Goal: Find specific page/section: Find specific page/section

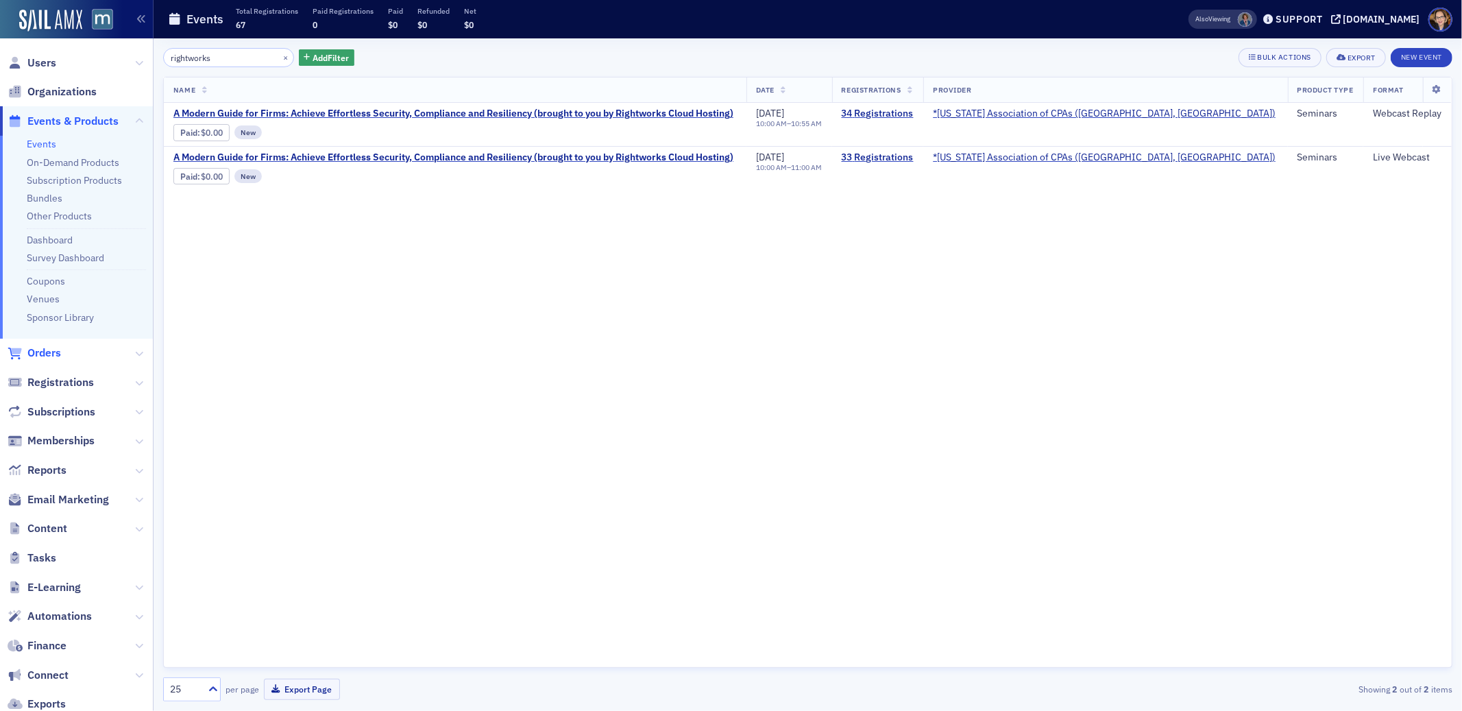
click at [40, 350] on span "Orders" at bounding box center [44, 352] width 34 height 15
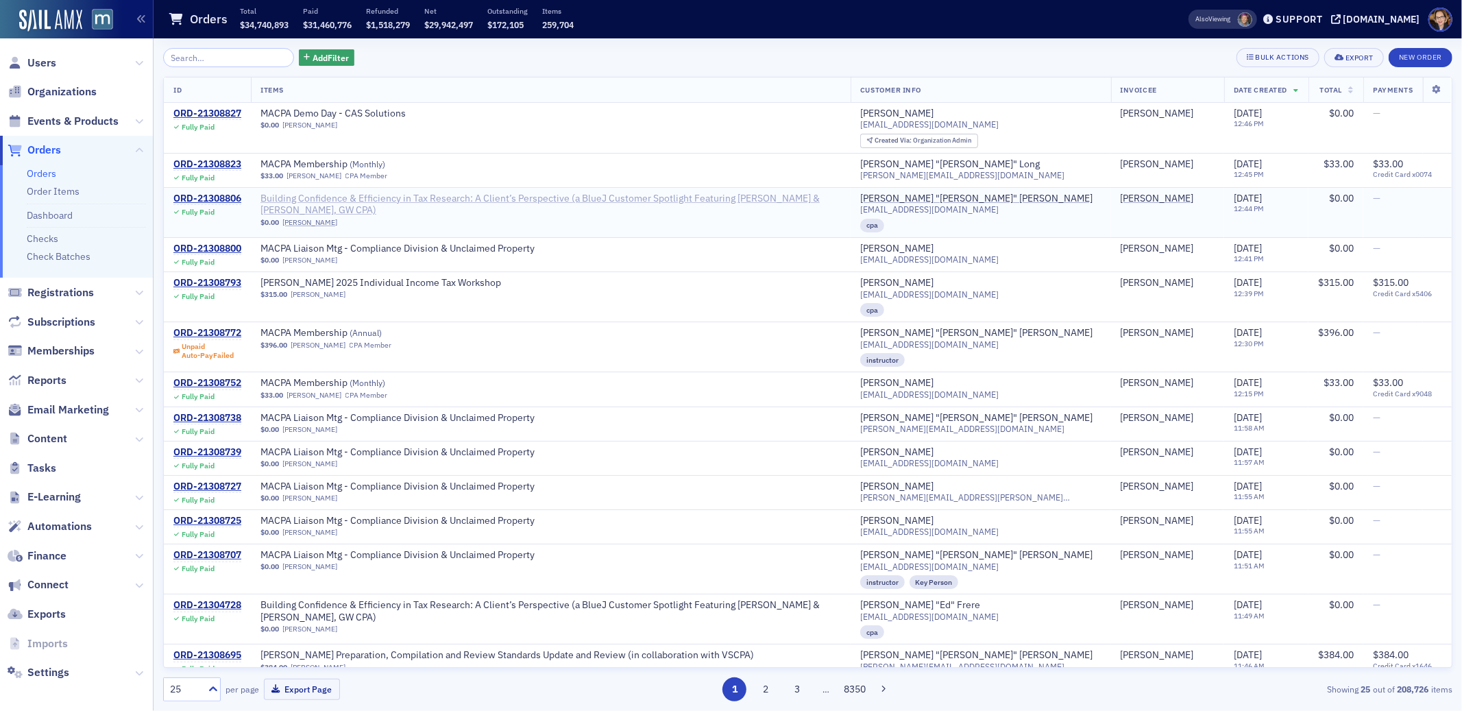
click at [735, 194] on span "Building Confidence & Efficiency in Tax Research: A Client’s Perspective (a Blu…" at bounding box center [550, 205] width 580 height 24
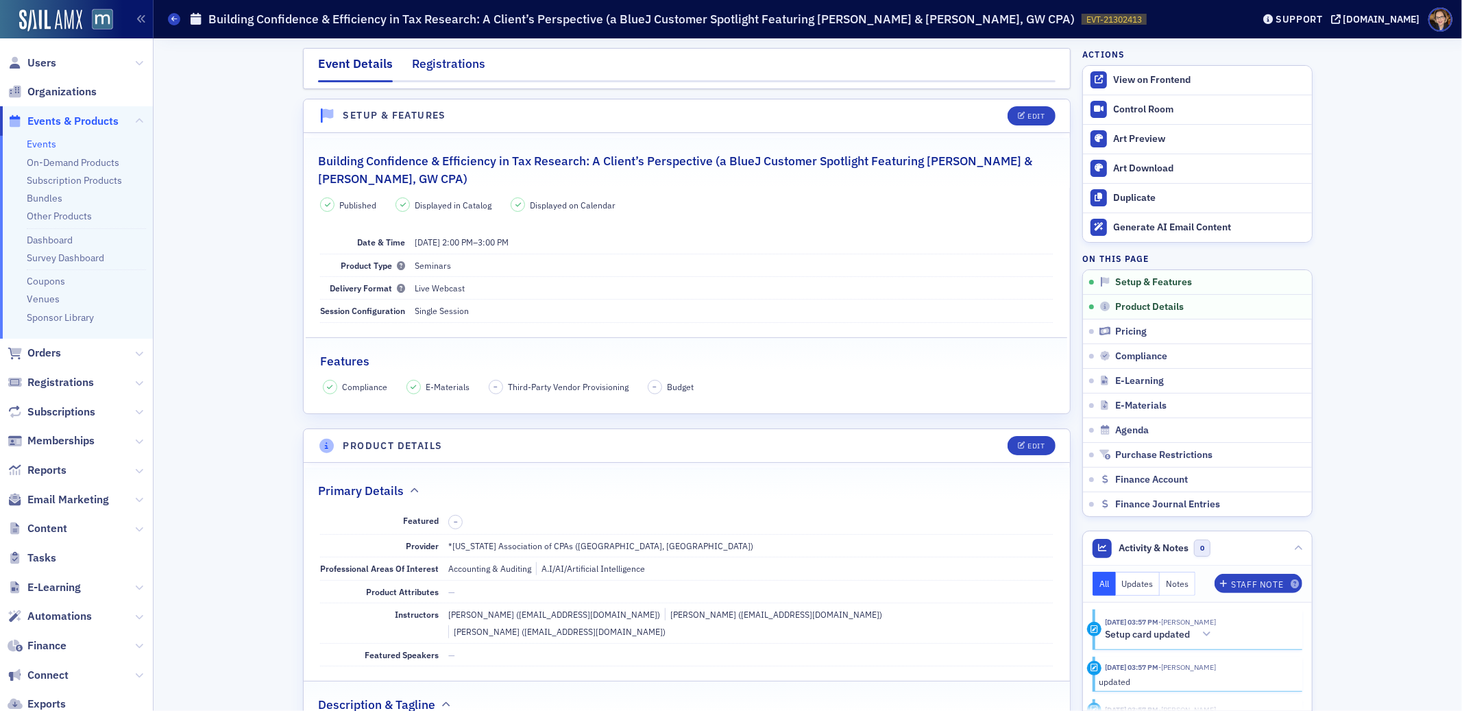
click at [447, 64] on div "Registrations" at bounding box center [448, 67] width 73 height 25
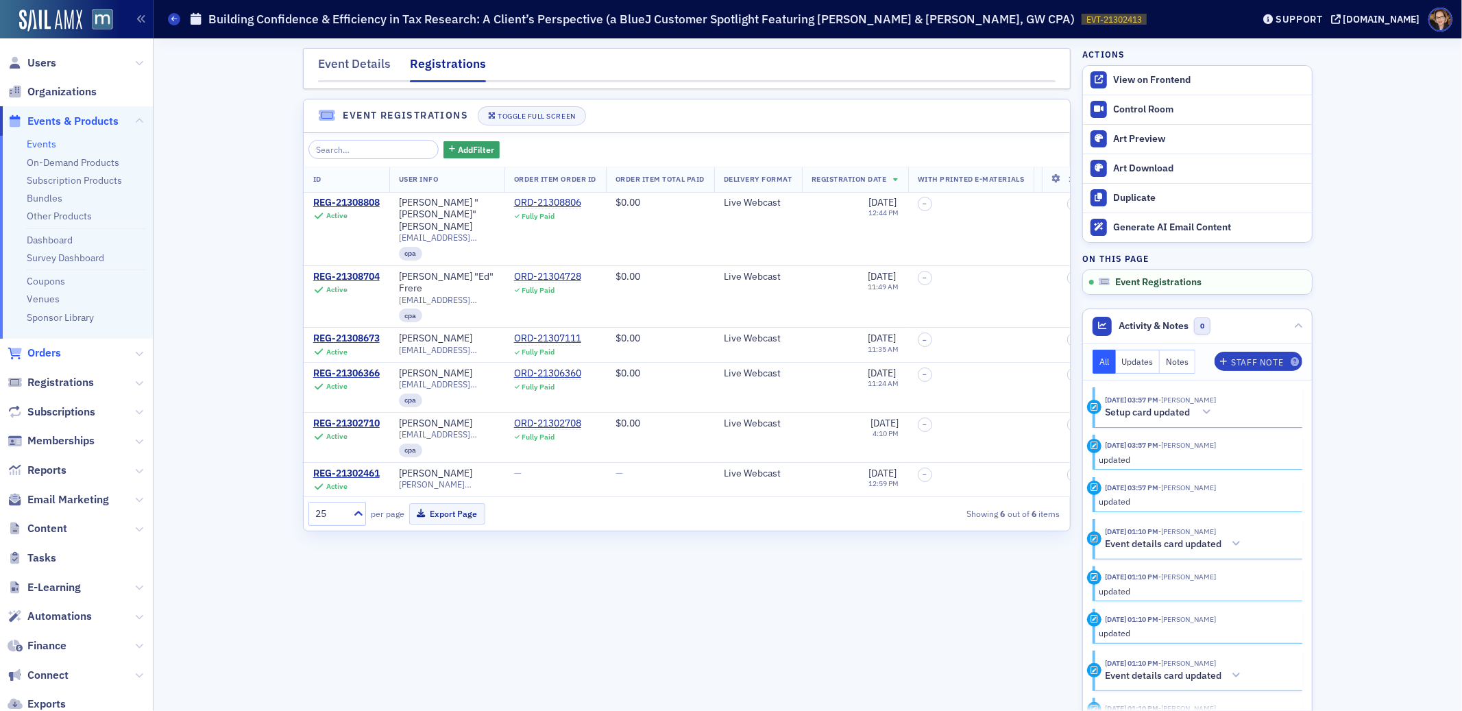
click at [54, 348] on span "Orders" at bounding box center [44, 352] width 34 height 15
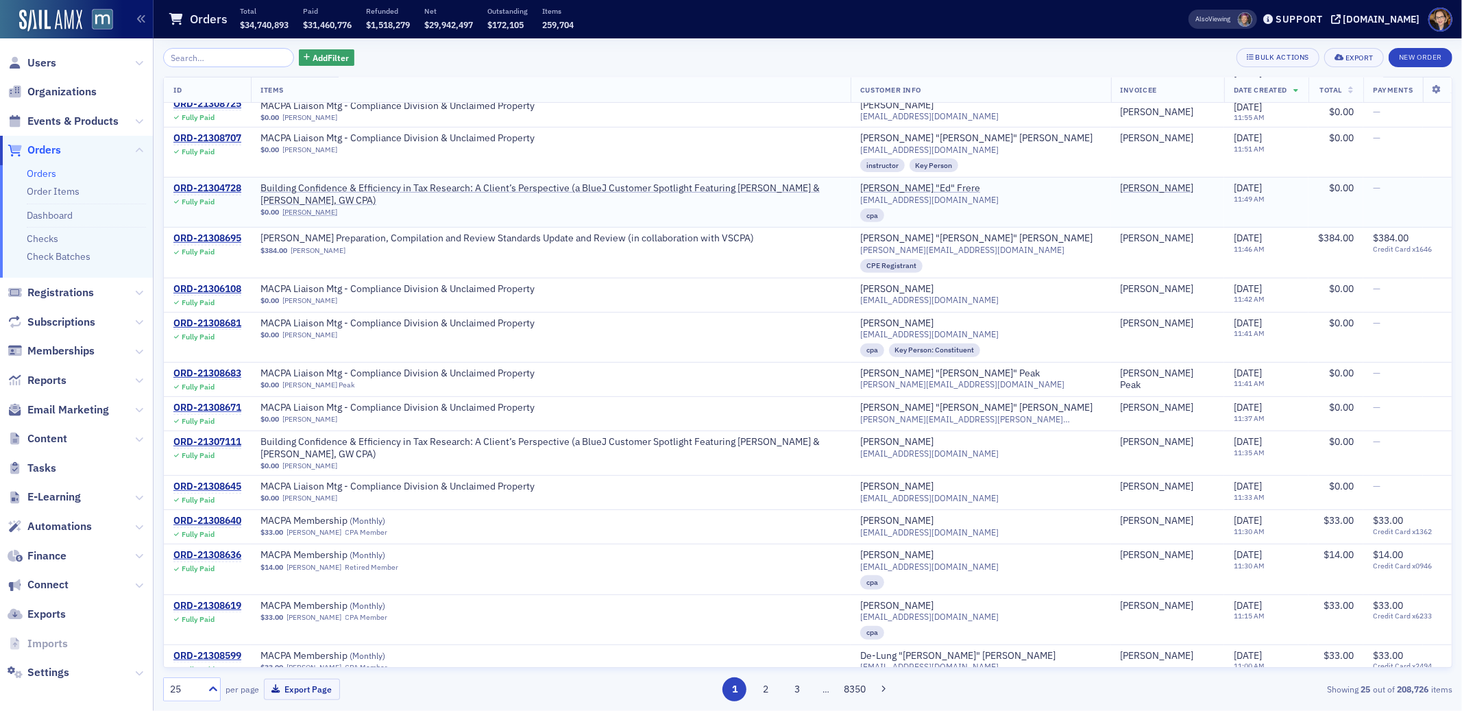
scroll to position [435, 0]
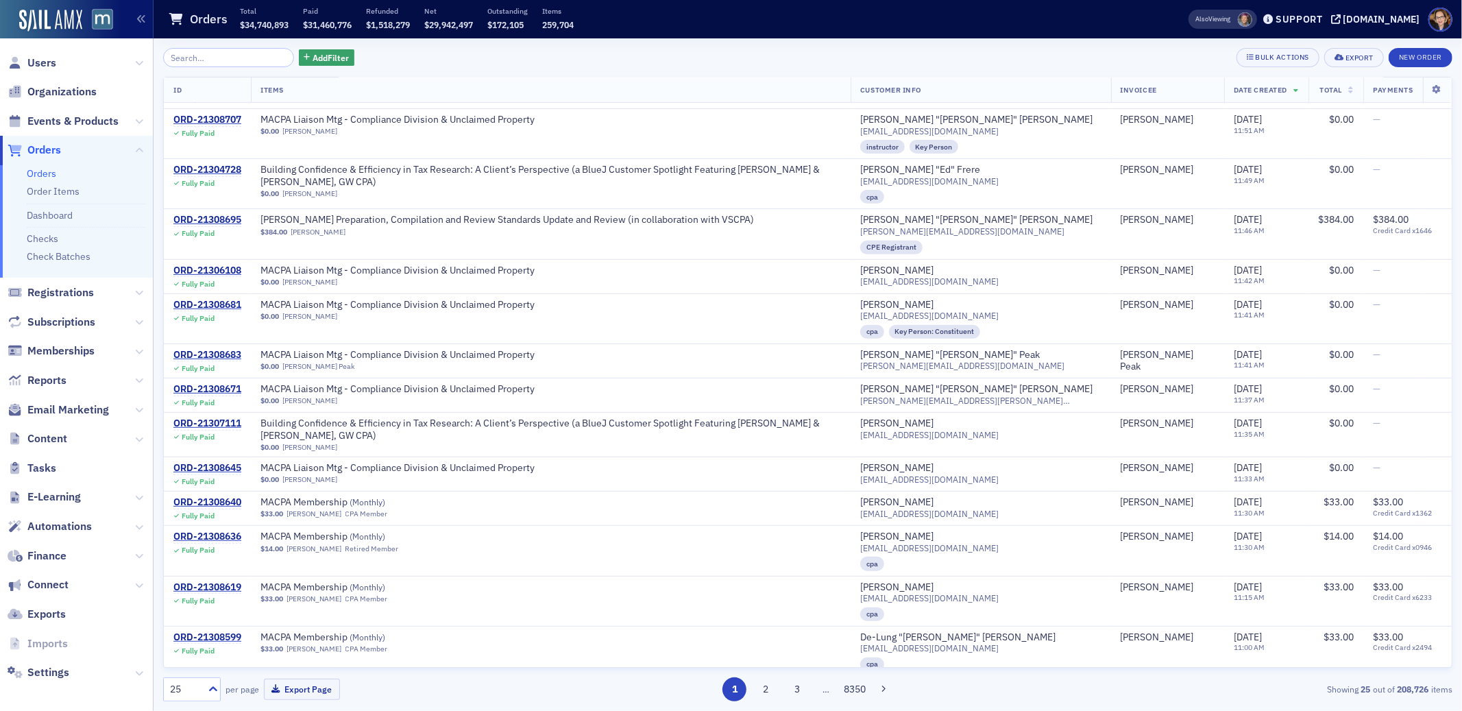
click at [47, 147] on span "Orders" at bounding box center [44, 150] width 34 height 15
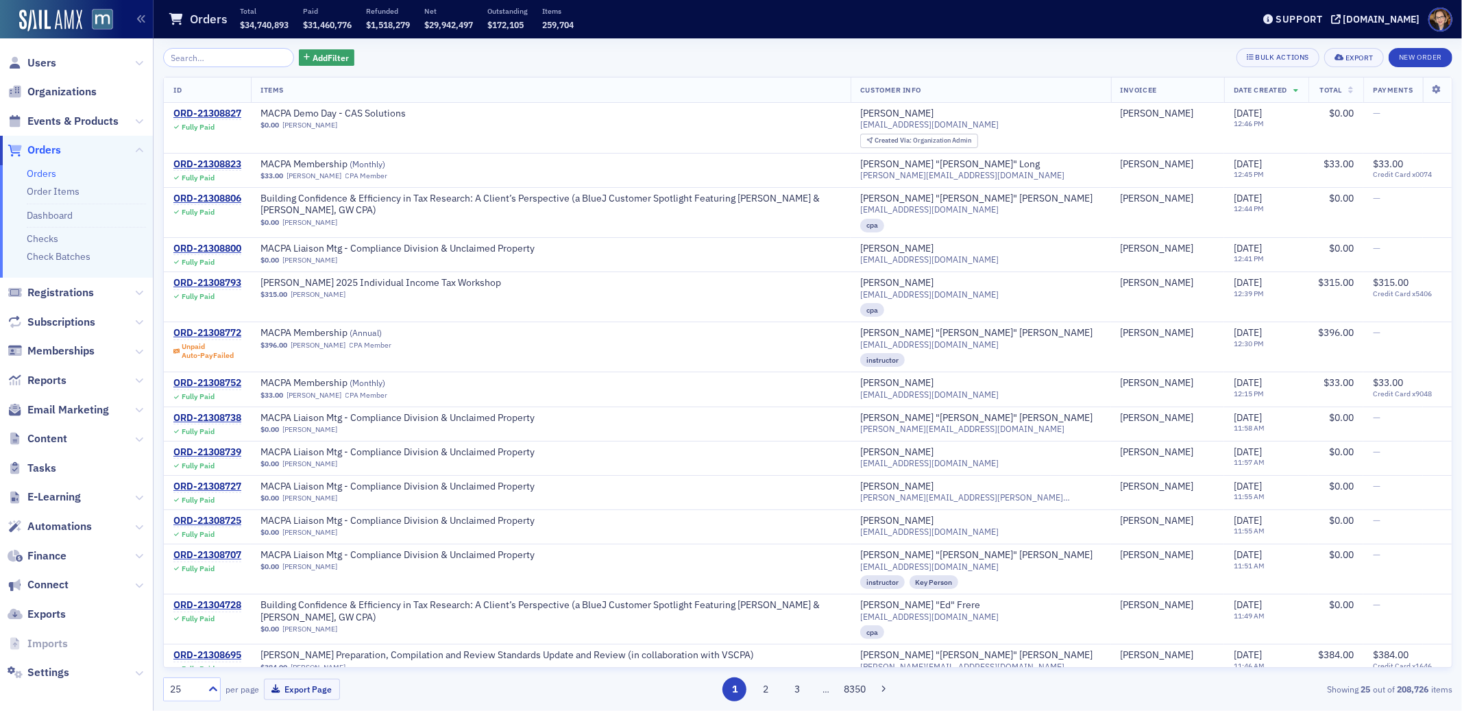
click at [49, 151] on span "Orders" at bounding box center [44, 150] width 34 height 15
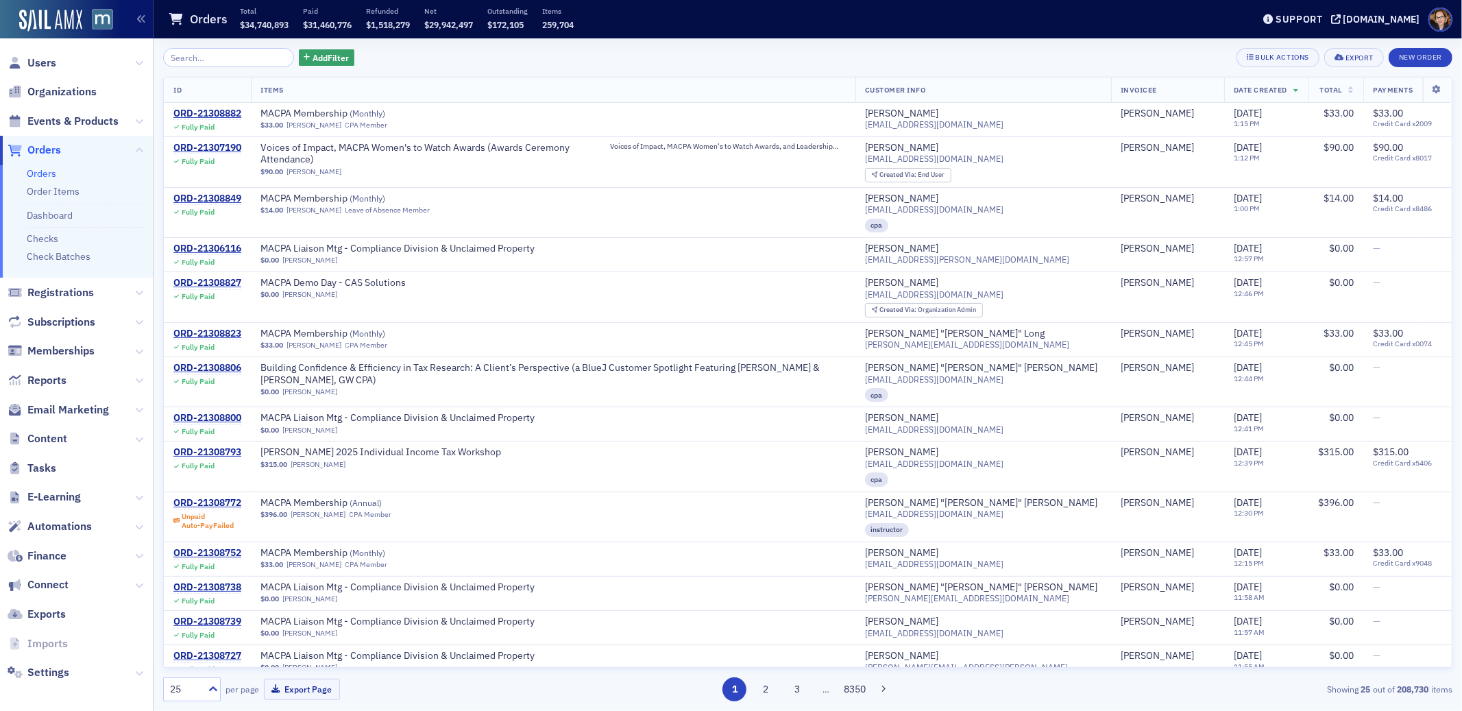
click at [40, 151] on span "Orders" at bounding box center [44, 150] width 34 height 15
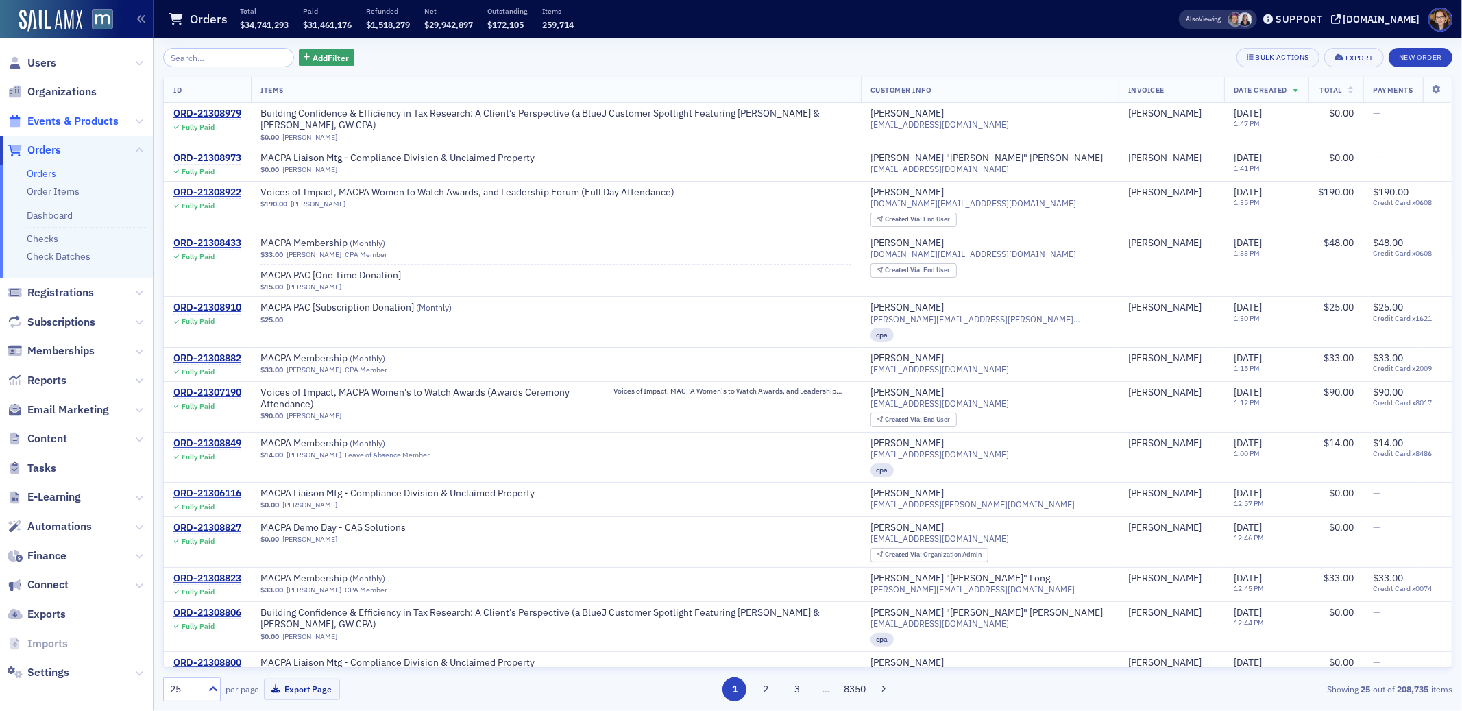
click at [69, 120] on span "Events & Products" at bounding box center [72, 121] width 91 height 15
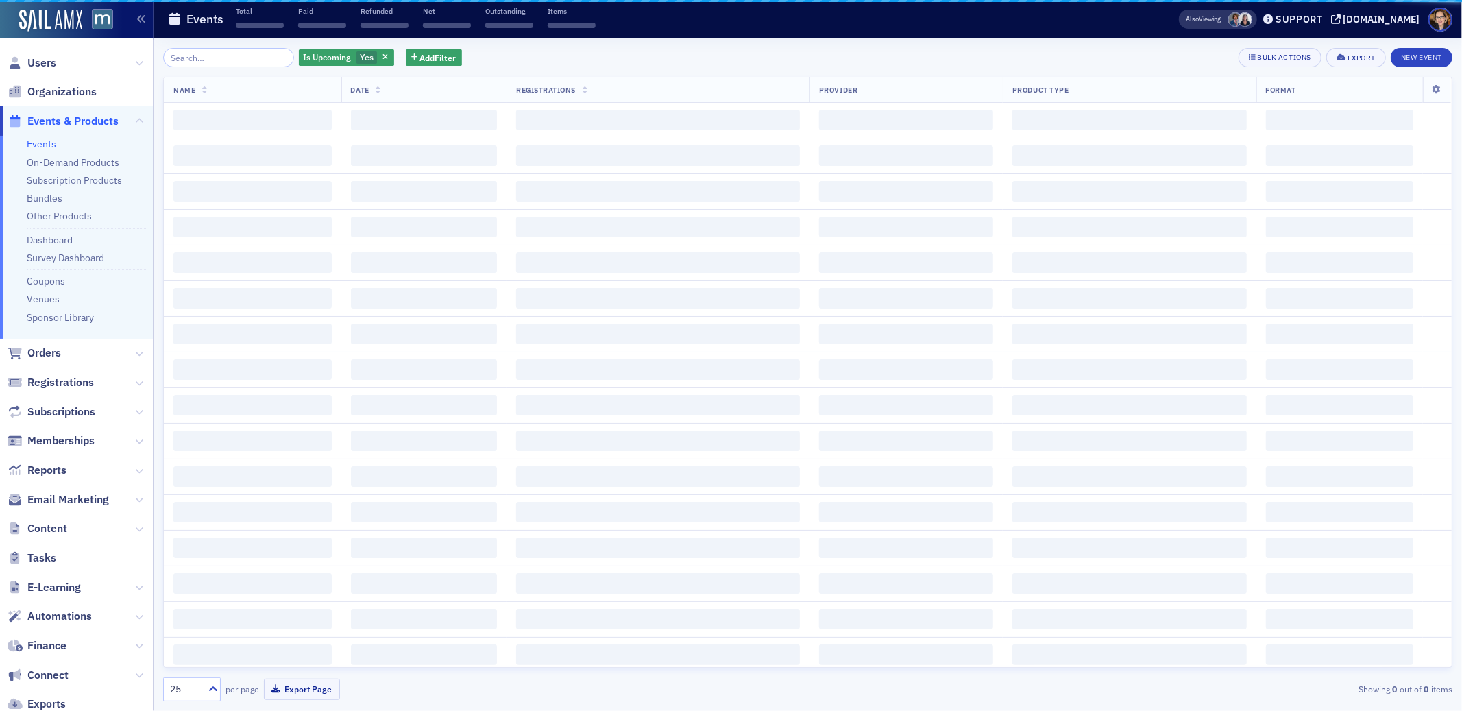
click at [225, 58] on input "search" at bounding box center [228, 57] width 131 height 19
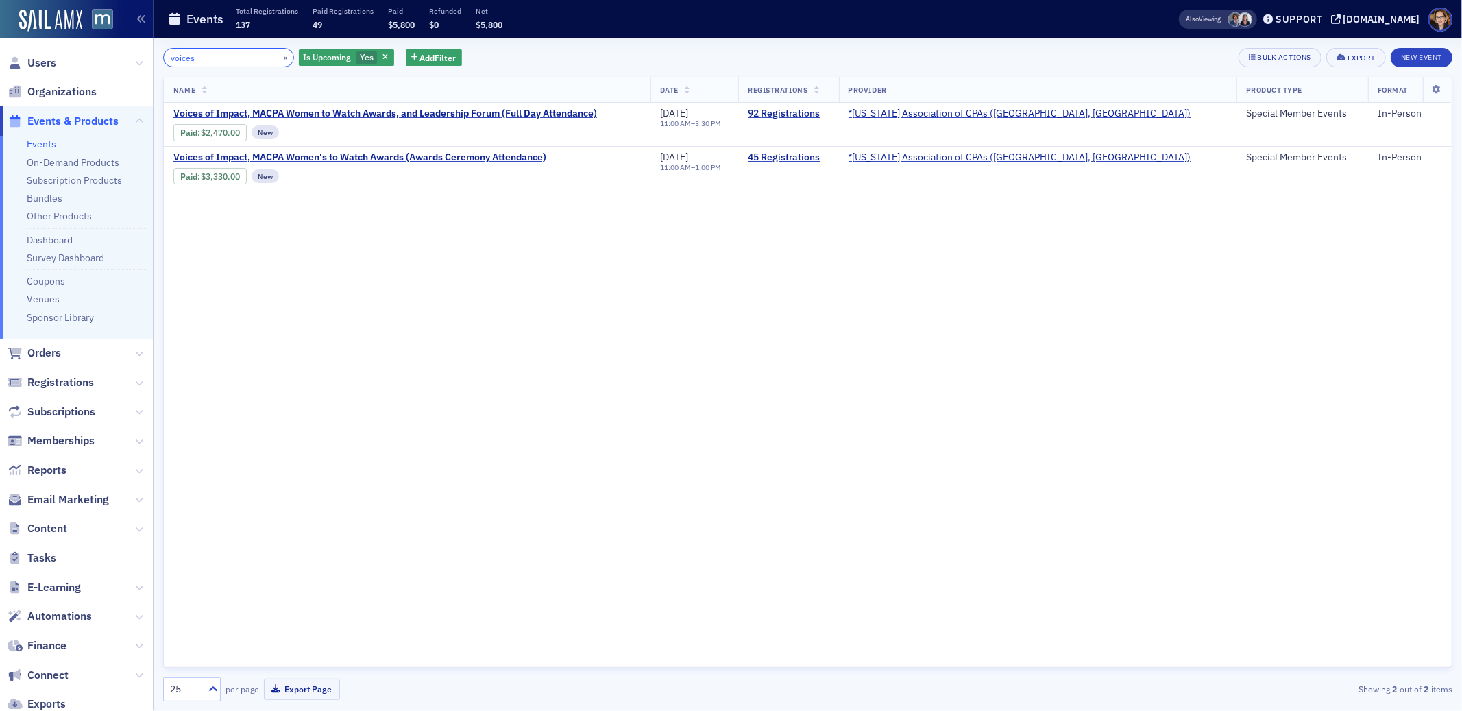
type input "voices"
click at [557, 113] on span "Voices of Impact, MACPA Women to Watch Awards, and Leadership Forum (Full Day A…" at bounding box center [385, 114] width 424 height 12
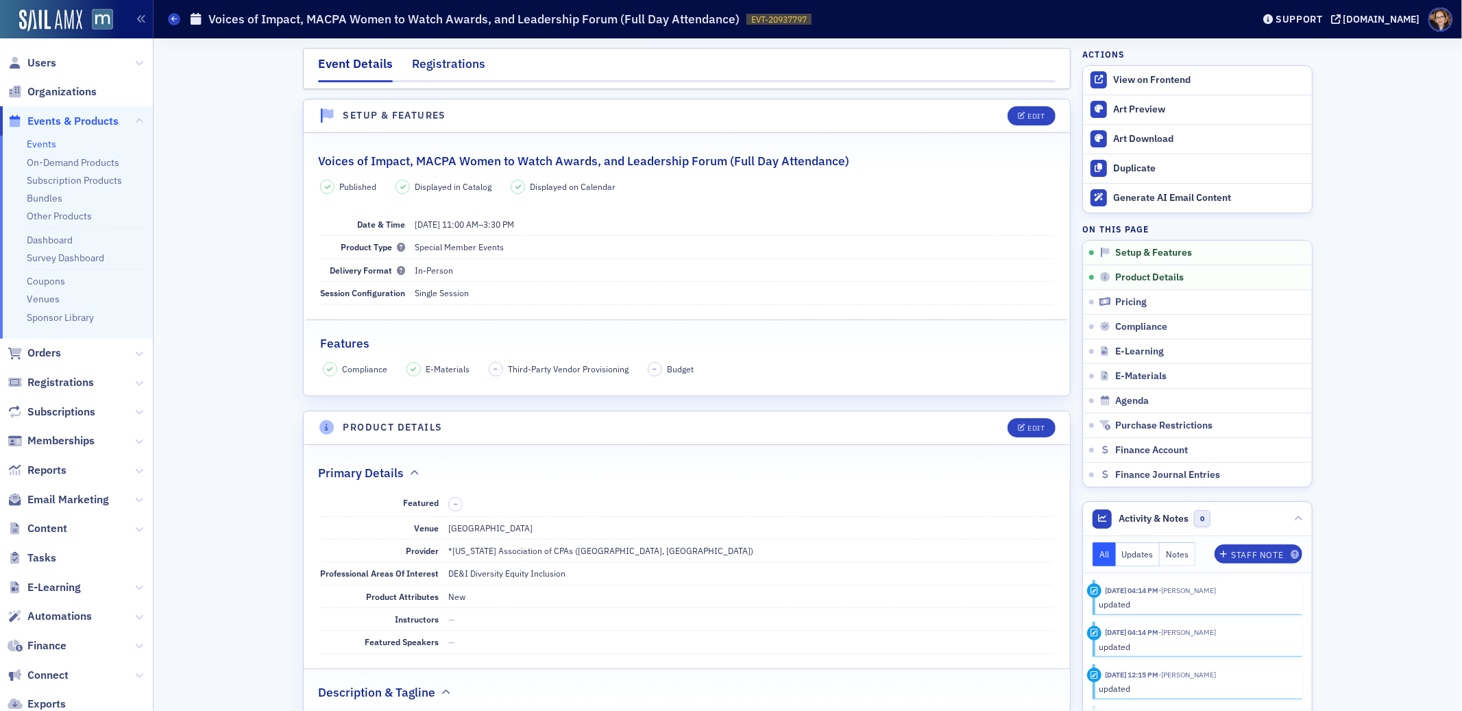
click at [452, 63] on div "Registrations" at bounding box center [448, 67] width 73 height 25
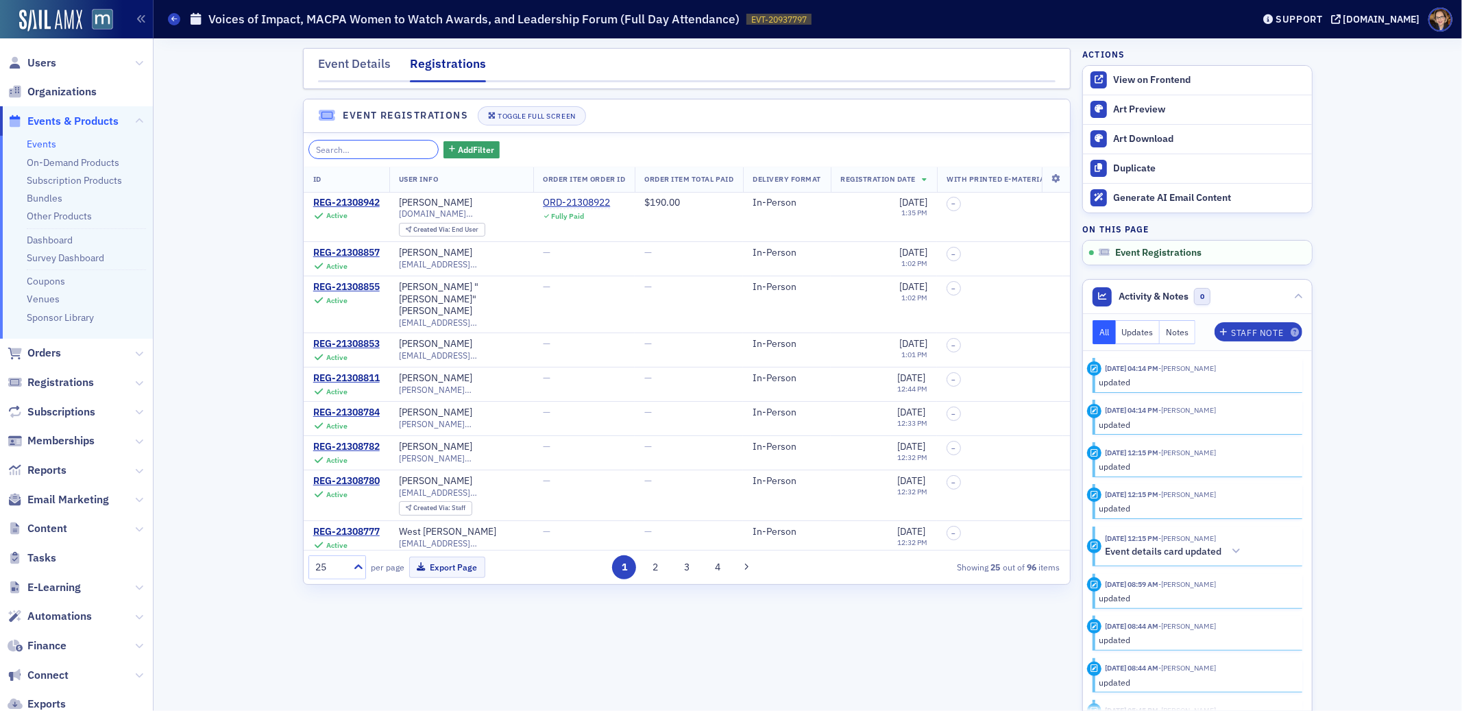
click at [399, 147] on input "search" at bounding box center [373, 149] width 131 height 19
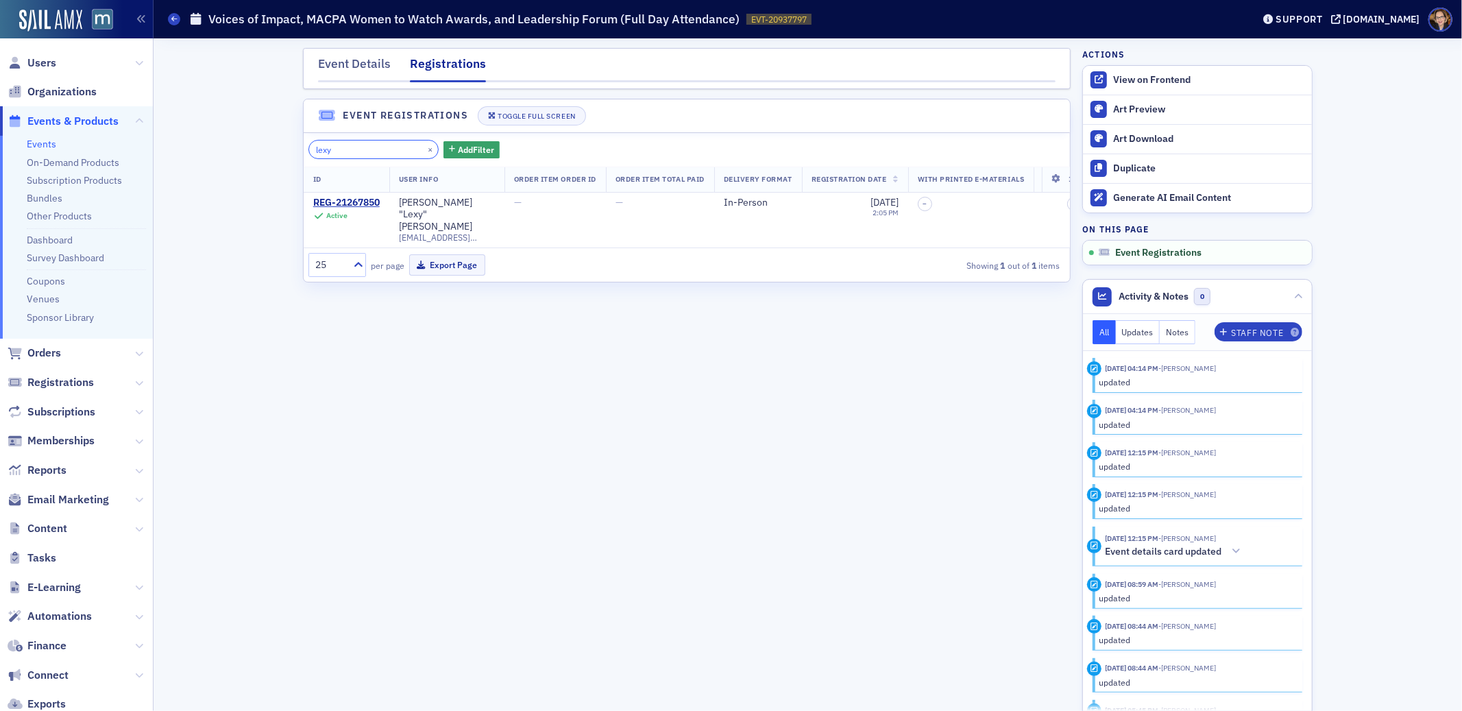
type input "lexy"
click at [45, 347] on span "Orders" at bounding box center [44, 352] width 34 height 15
